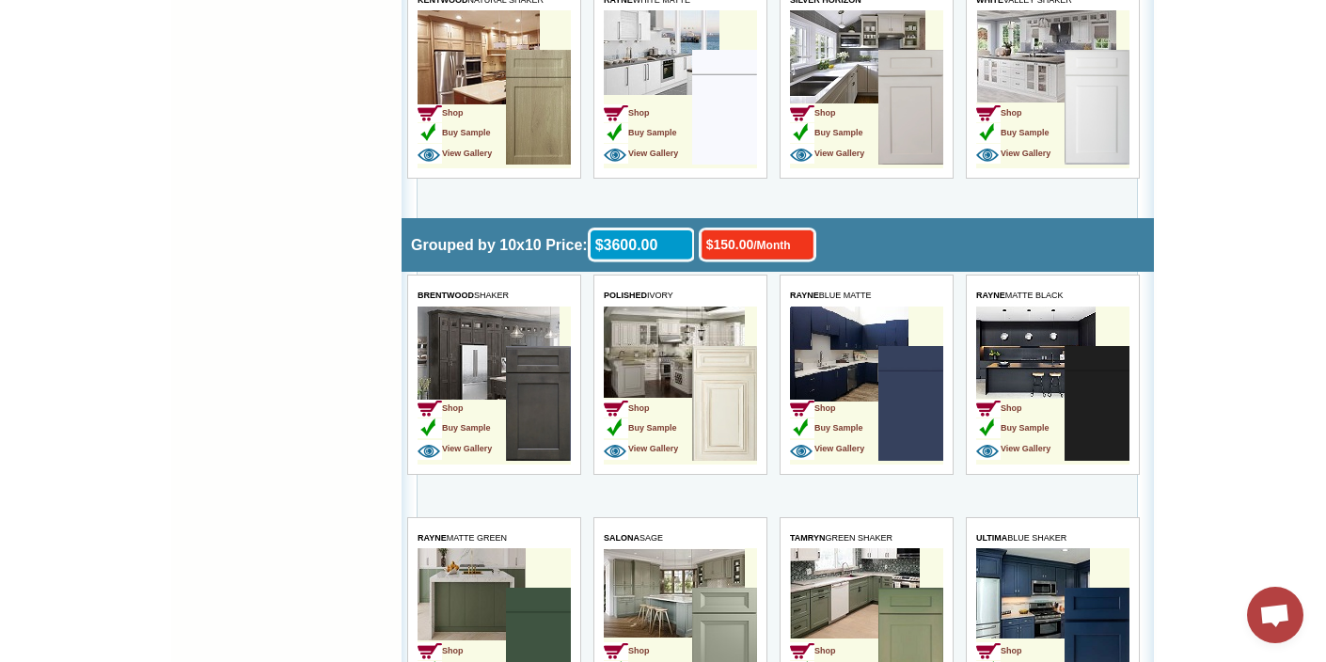
click at [1010, 559] on td "Shop Buy Sample View Gallery" at bounding box center [1051, 627] width 153 height 158
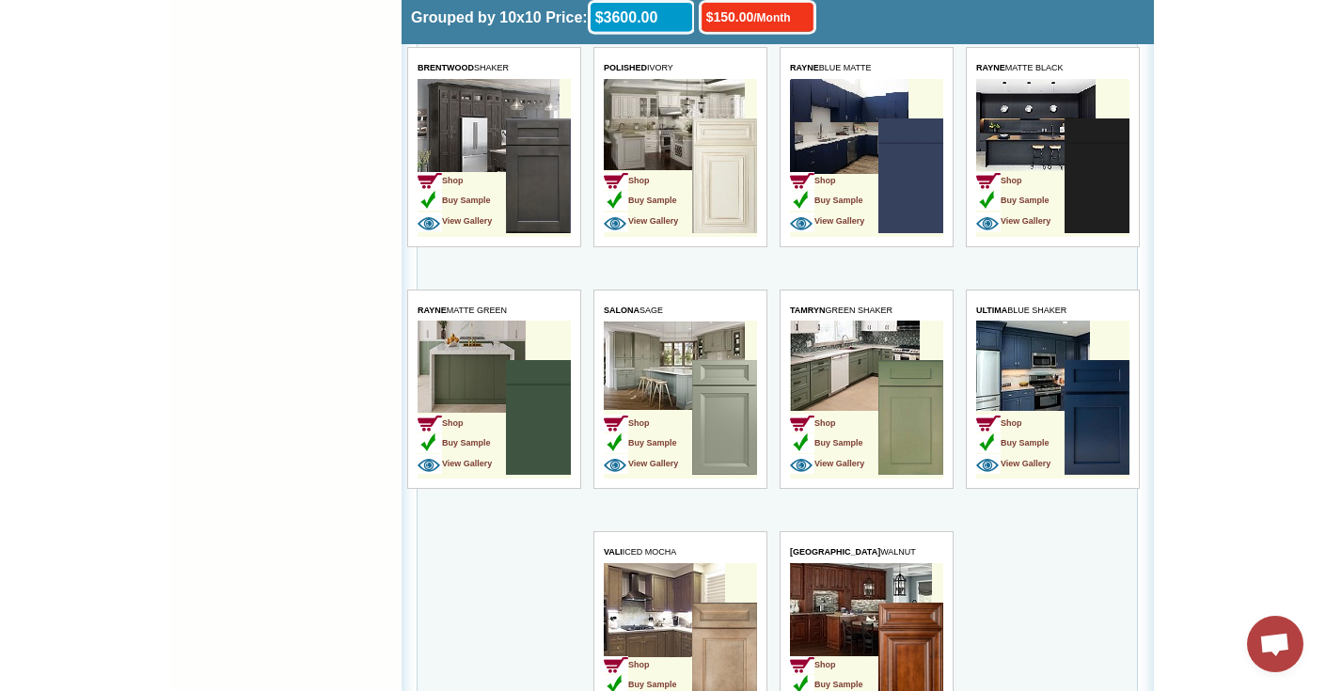
scroll to position [4235, 0]
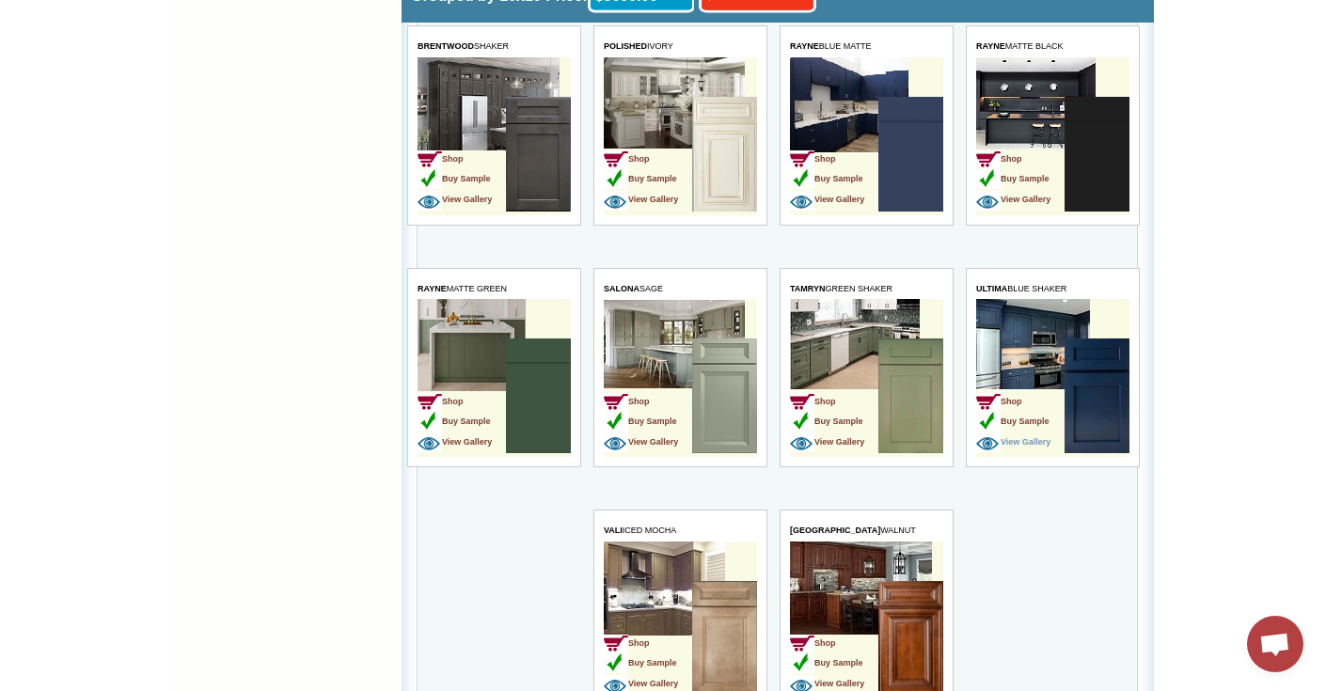
click at [1031, 439] on span "View Gallery" at bounding box center [1012, 441] width 74 height 9
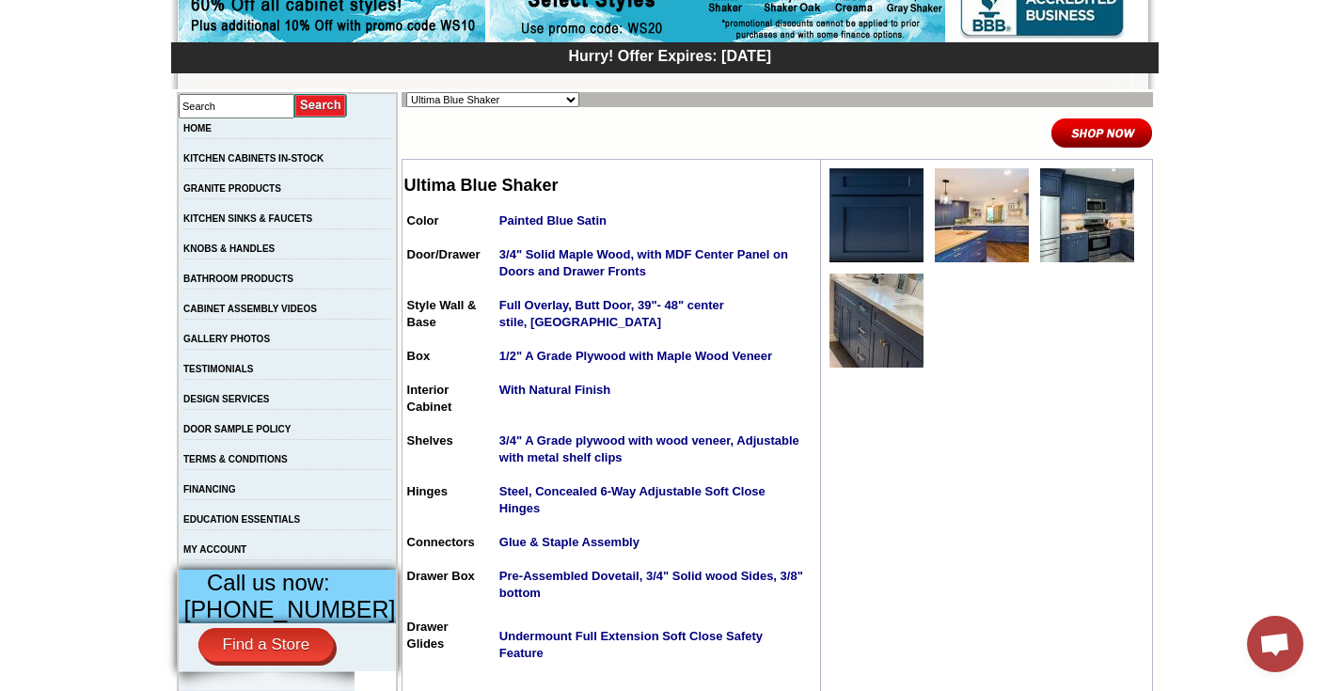
scroll to position [250, 0]
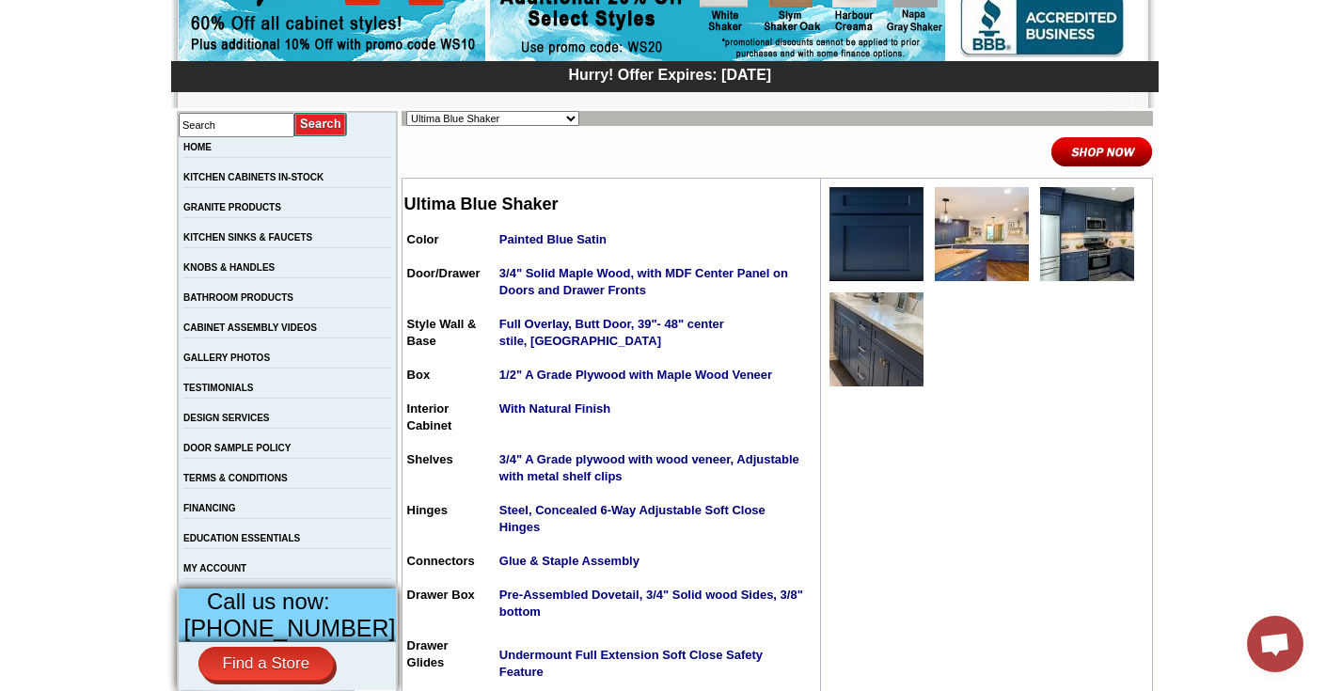
click at [1097, 161] on img at bounding box center [1101, 151] width 102 height 31
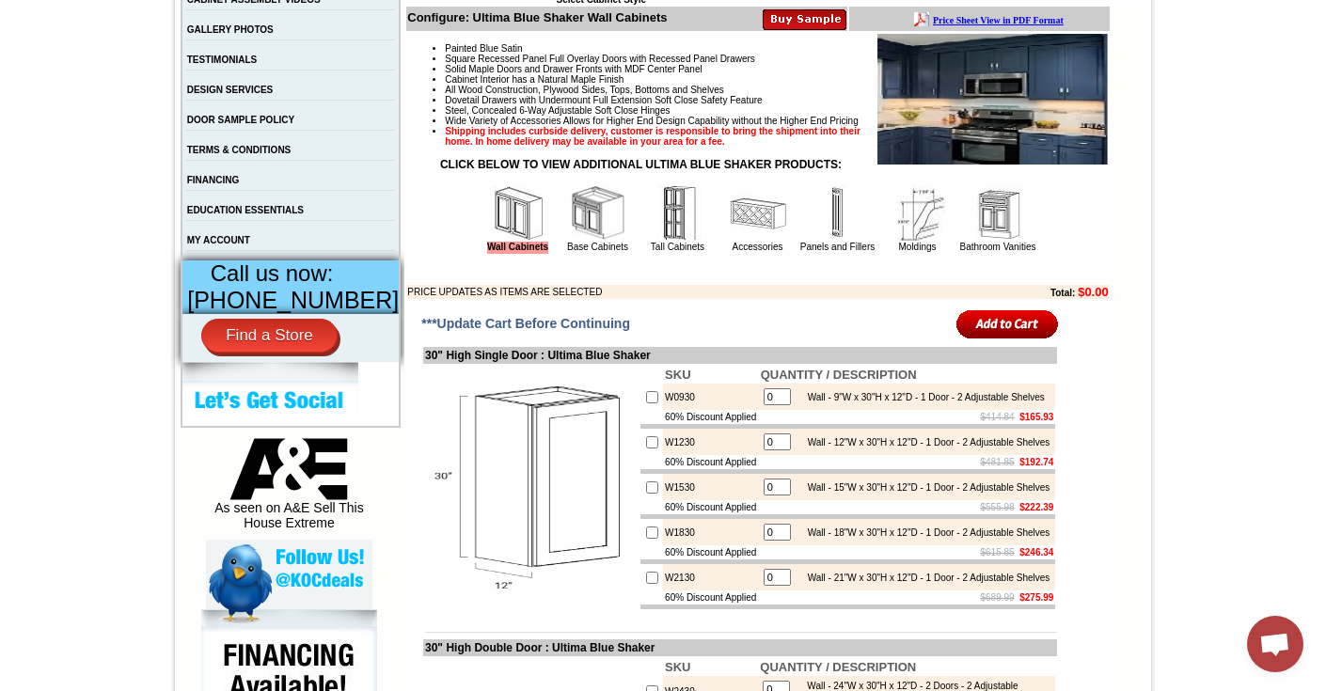
scroll to position [610, 0]
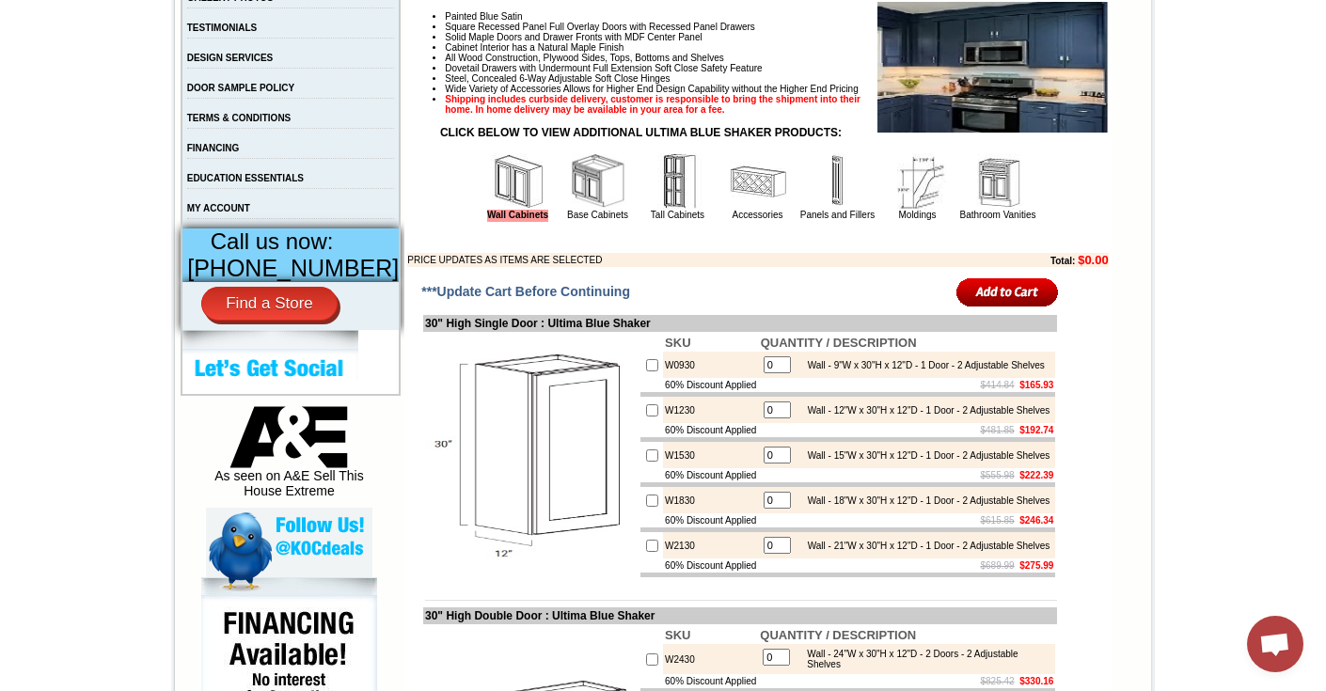
click at [646, 371] on input "checkbox" at bounding box center [652, 365] width 12 height 12
checkbox input "true"
type input "1"
click at [986, 304] on input "image" at bounding box center [1007, 291] width 102 height 31
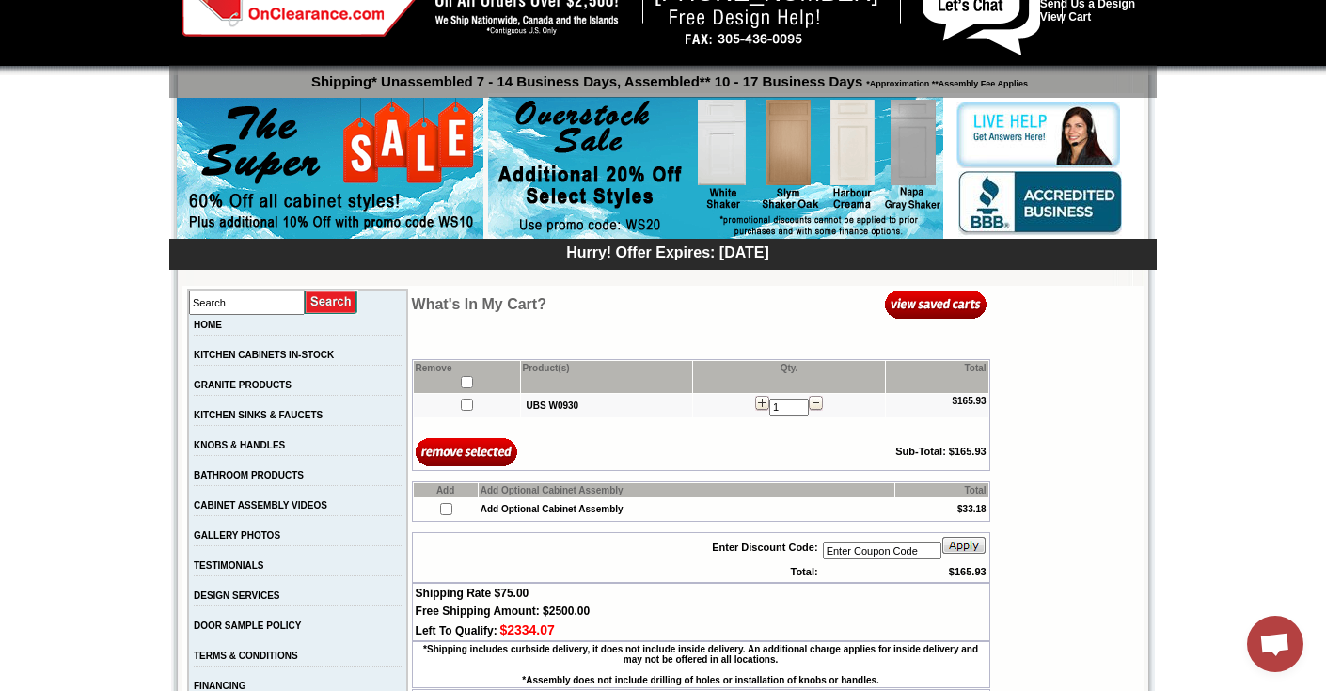
scroll to position [77, 0]
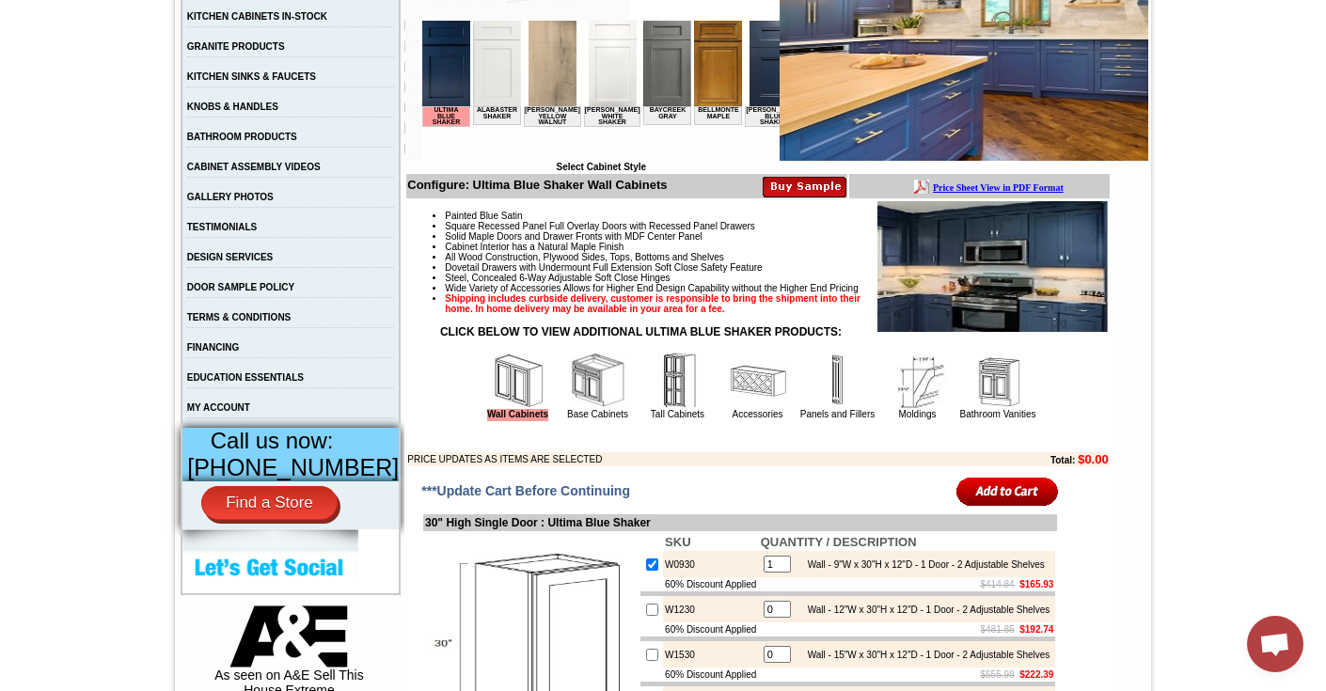
scroll to position [395, 0]
